Goal: Task Accomplishment & Management: Use online tool/utility

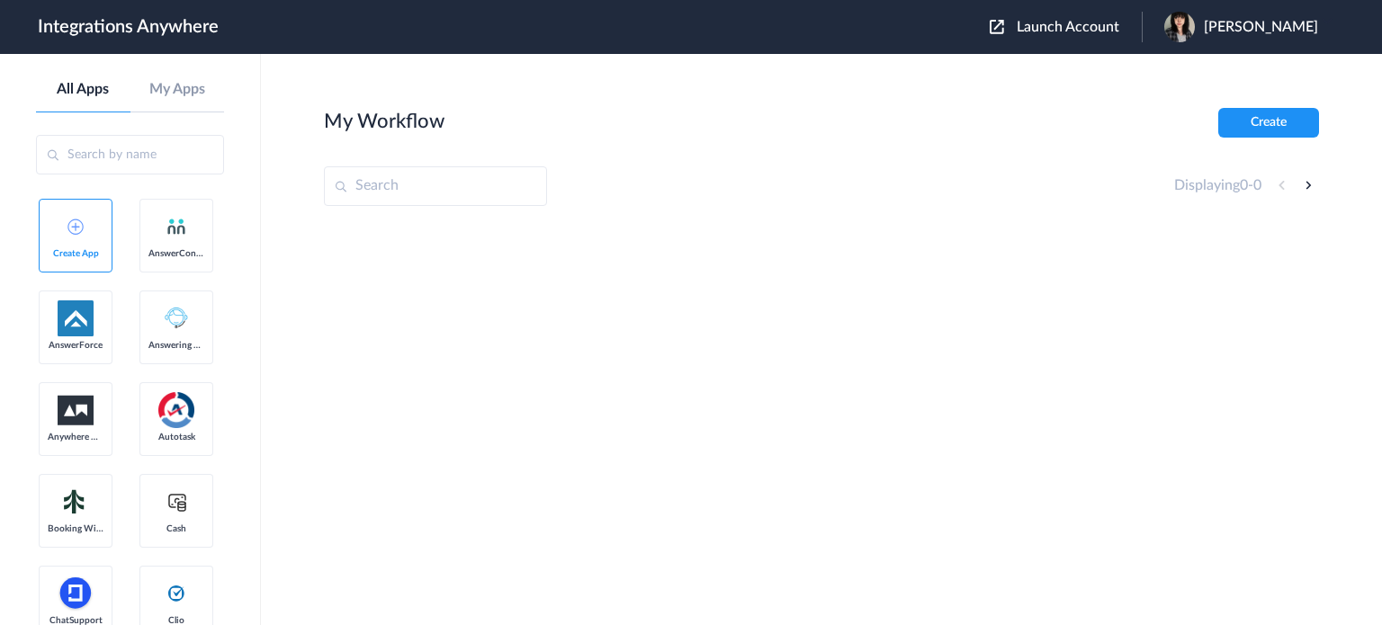
click at [1119, 28] on span "Launch Account" at bounding box center [1068, 27] width 103 height 14
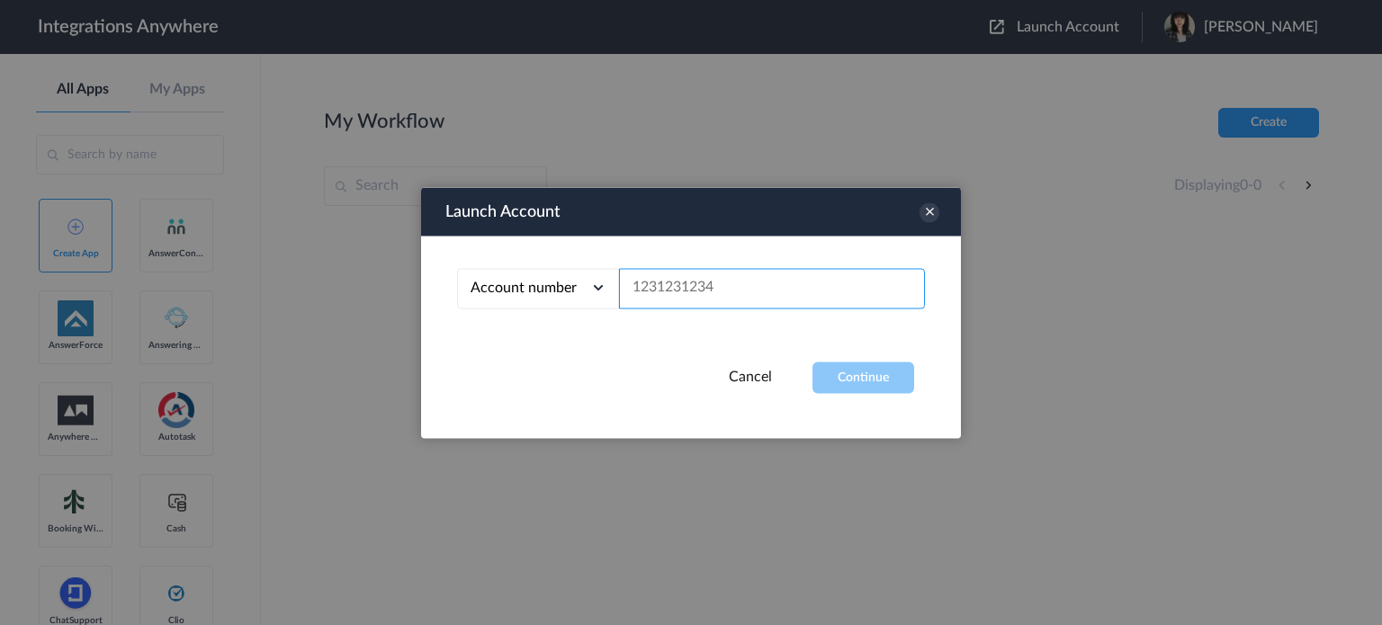
click at [676, 294] on input "text" at bounding box center [772, 288] width 306 height 40
paste input "9802851915"
type input "9802851915"
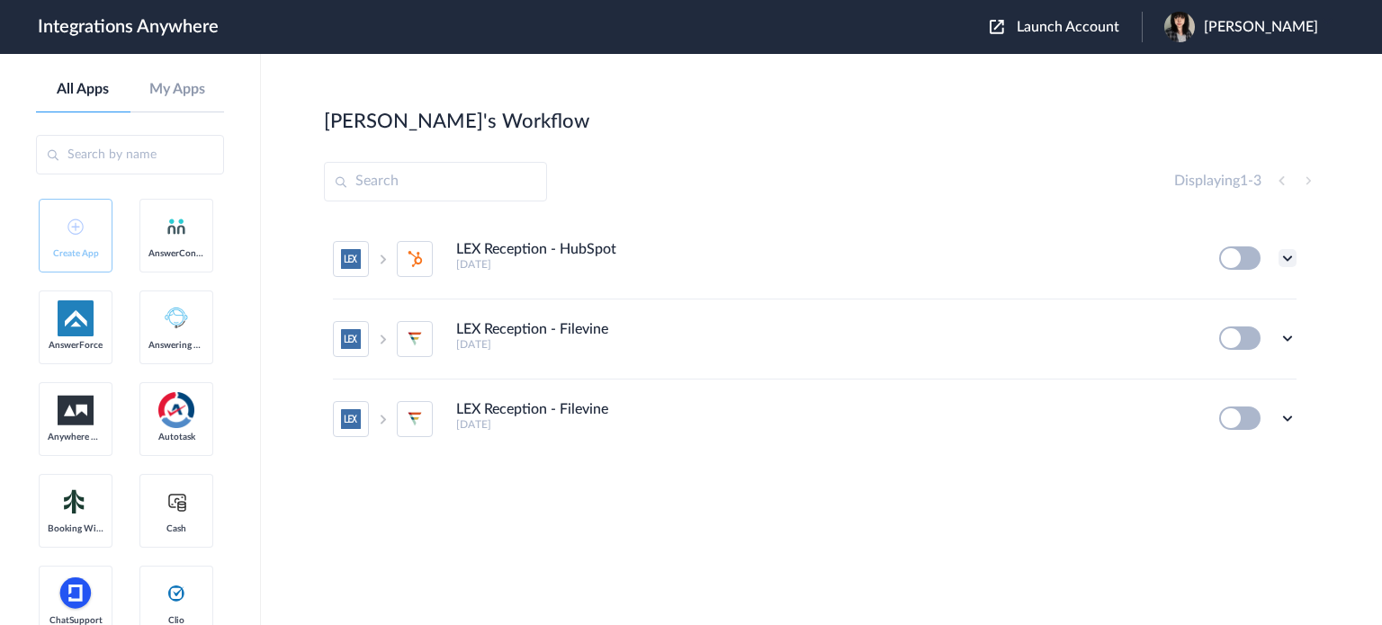
click at [1284, 264] on icon at bounding box center [1288, 258] width 18 height 18
click at [1230, 298] on link "Edit" at bounding box center [1214, 299] width 43 height 13
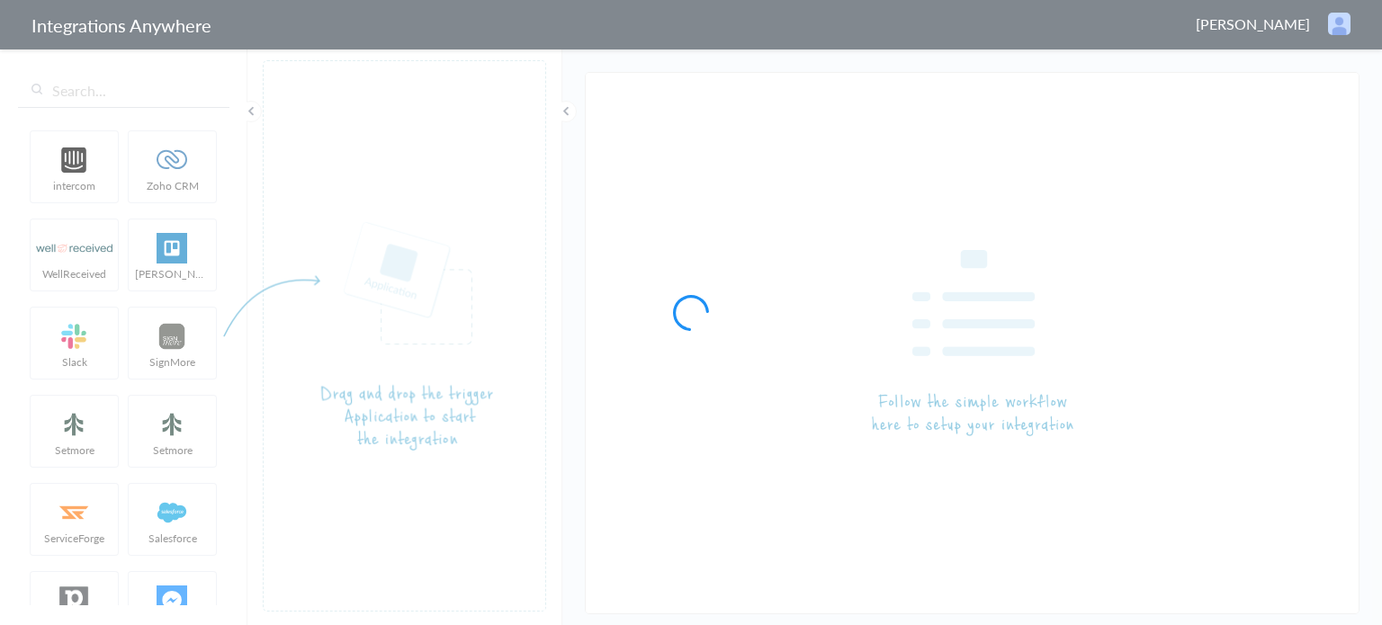
type input "LEX Reception - HubSpot"
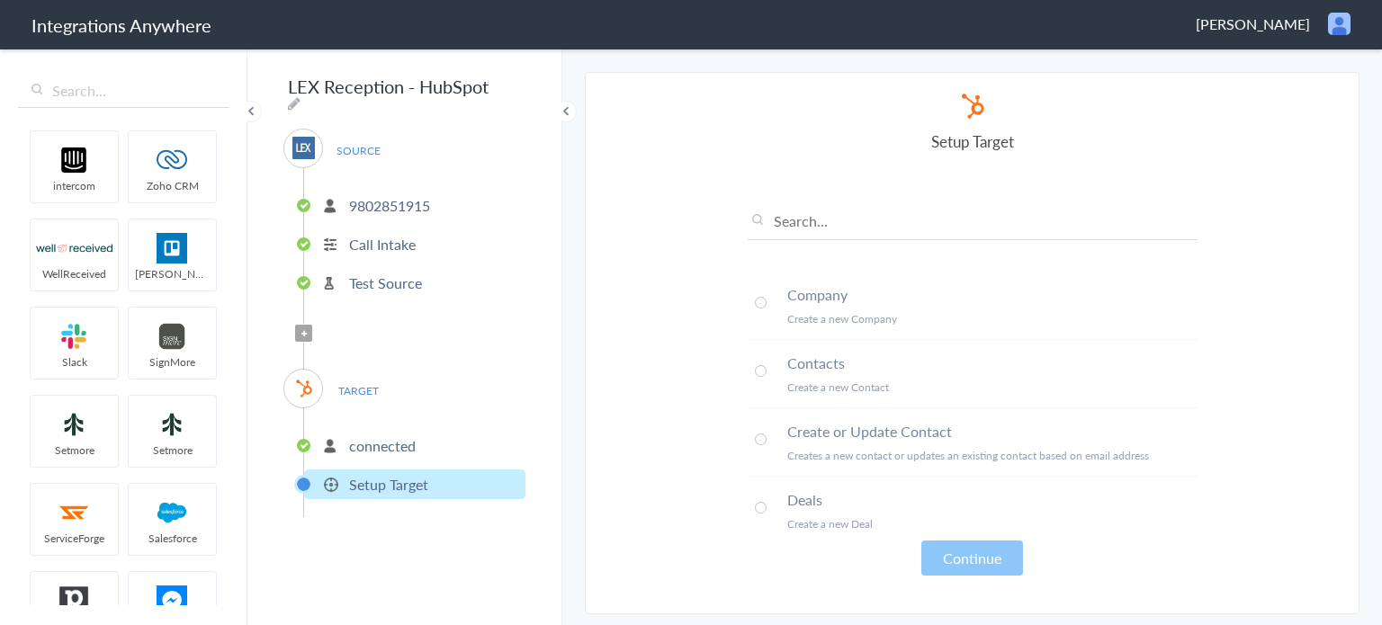
scroll to position [4, 0]
